Goal: Task Accomplishment & Management: Use online tool/utility

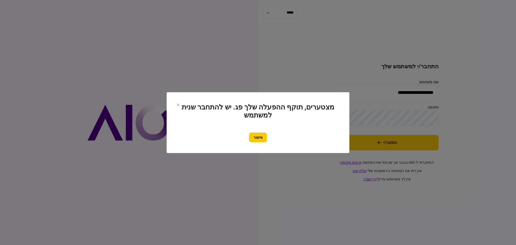
click at [267, 140] on button "אישור" at bounding box center [258, 138] width 18 height 10
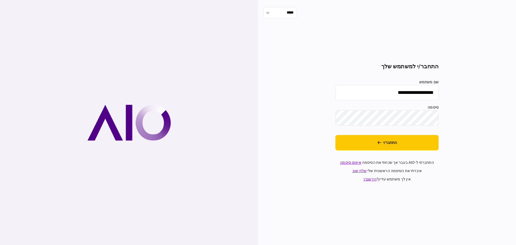
click at [382, 93] on input "**********" at bounding box center [386, 92] width 103 height 15
type input "*******"
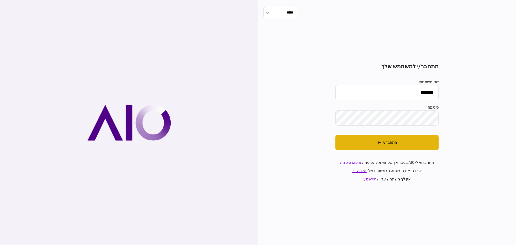
click at [376, 140] on button "התחבר/י" at bounding box center [386, 142] width 103 height 15
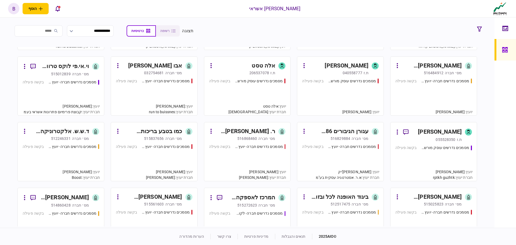
scroll to position [188, 0]
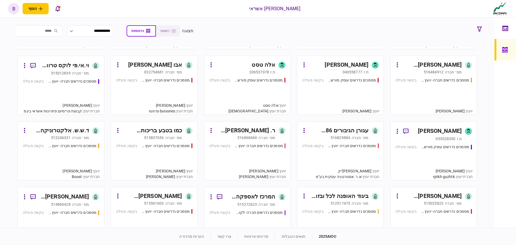
click at [258, 160] on div "מסמכים נדרשים חברה- יועץ - תהליך חברה בקשה פעילה" at bounding box center [247, 159] width 77 height 33
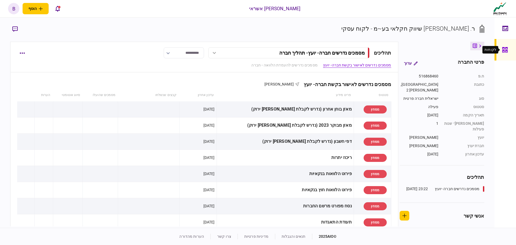
click at [507, 53] on div at bounding box center [506, 50] width 9 height 22
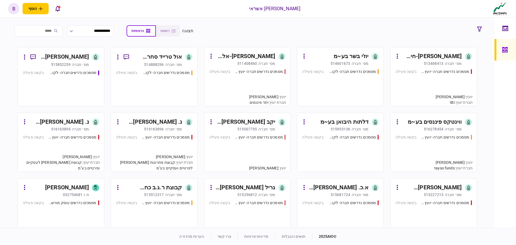
click at [238, 90] on div "מסמכים נדרשים חברה- יועץ - תהליך חברה בקשה פעילה" at bounding box center [247, 85] width 77 height 33
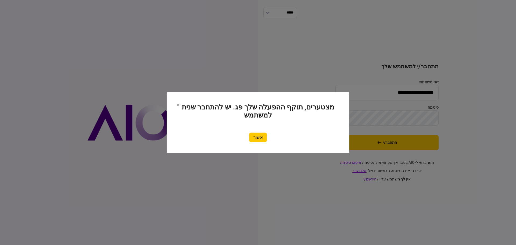
click at [266, 138] on button "אישור" at bounding box center [258, 138] width 18 height 10
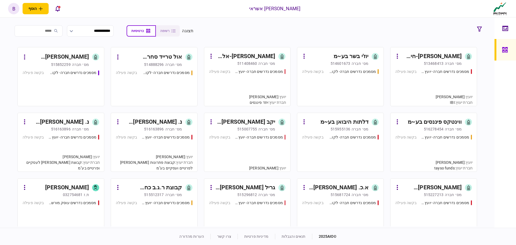
click at [423, 91] on div "מסמכים נדרשים חברה- יועץ - תהליך חברה בקשה פעילה" at bounding box center [433, 85] width 77 height 33
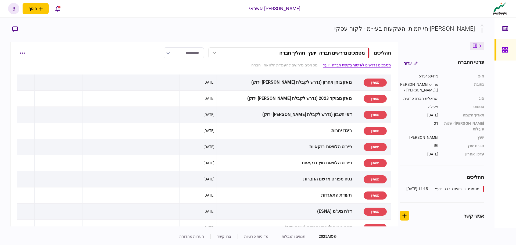
click at [503, 49] on icon at bounding box center [505, 50] width 6 height 6
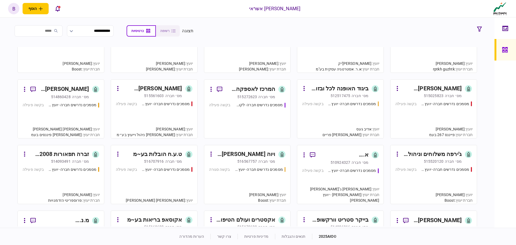
scroll to position [349, 0]
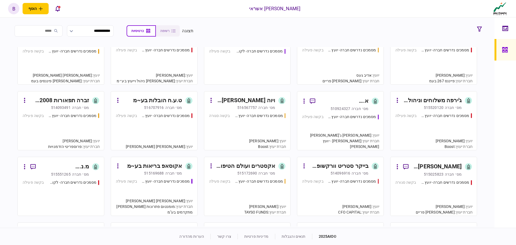
click at [340, 95] on link "א. ג'ברין בע~מ מס׳ חברה 510924327 מסמכים נדרשים חברה- יועץ - תהליך חברה בקשה פע…" at bounding box center [340, 120] width 87 height 59
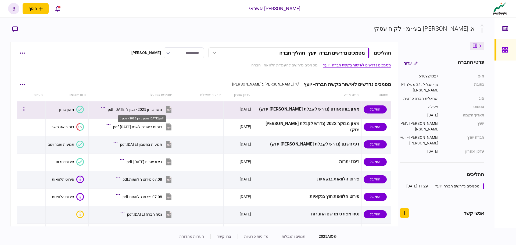
click at [149, 108] on div "מאזן בוחן 2025 - נכון ל 30.06.25.pdf" at bounding box center [135, 109] width 54 height 4
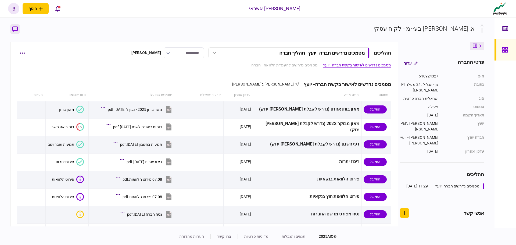
click at [15, 29] on icon "button" at bounding box center [14, 29] width 5 height 6
